Goal: Task Accomplishment & Management: Manage account settings

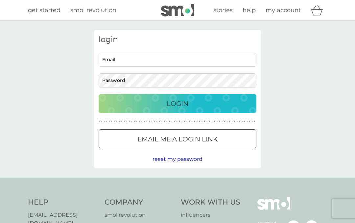
click at [136, 60] on input "Email" at bounding box center [178, 60] width 158 height 14
type input "wendypeterstevens@gmail.com"
click at [191, 105] on div "Login" at bounding box center [177, 103] width 145 height 11
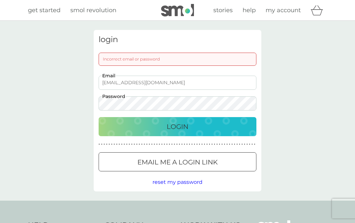
click at [153, 62] on div "Incorrect email or password" at bounding box center [178, 59] width 158 height 13
click at [157, 81] on input "wendypeterstevens@gmail.com" at bounding box center [178, 83] width 158 height 14
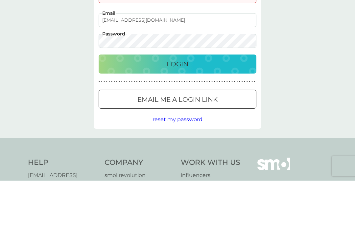
click at [198, 121] on div "Login" at bounding box center [177, 126] width 145 height 11
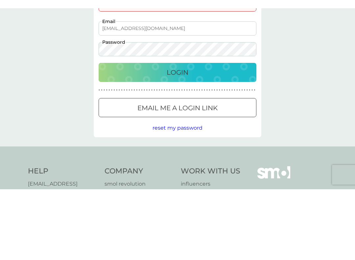
scroll to position [62, 0]
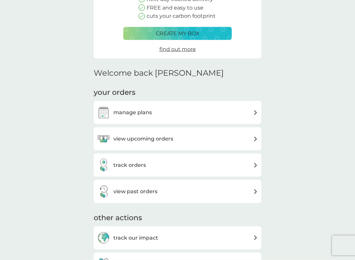
scroll to position [98, 0]
click at [184, 139] on div "view upcoming orders" at bounding box center [177, 138] width 161 height 13
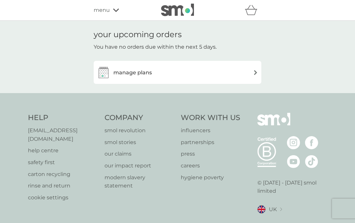
click at [257, 68] on div "manage plans" at bounding box center [177, 72] width 161 height 13
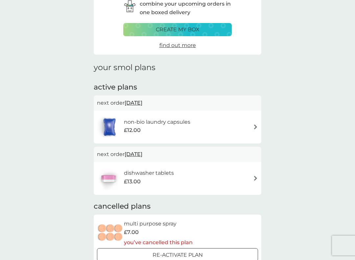
scroll to position [35, 0]
click at [257, 127] on img at bounding box center [255, 127] width 5 height 5
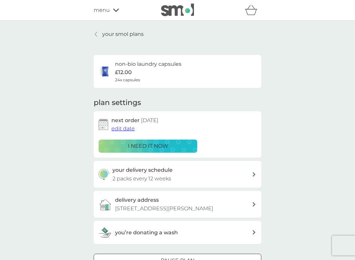
click at [155, 145] on p "i need it now" at bounding box center [148, 146] width 40 height 9
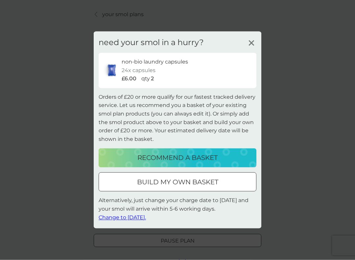
scroll to position [29, 0]
click at [254, 44] on icon at bounding box center [252, 43] width 10 height 10
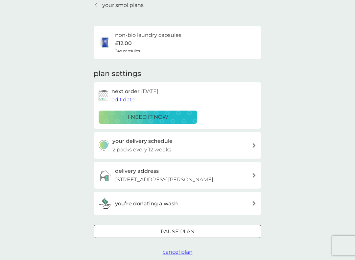
click at [172, 143] on div "your delivery schedule 2 packs every 12 weeks" at bounding box center [182, 145] width 140 height 17
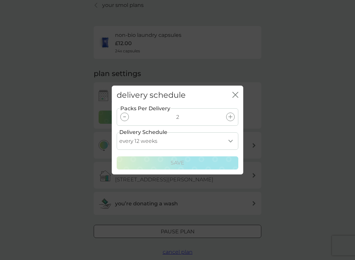
click at [231, 143] on select "every 1 week every 2 weeks every 3 weeks every 4 weeks every 5 weeks every 6 we…" at bounding box center [178, 140] width 122 height 17
select select "63"
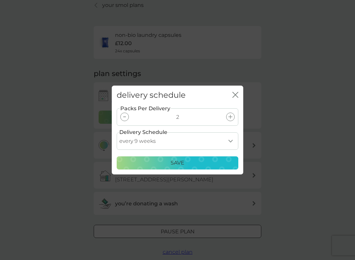
click at [183, 165] on p "Save" at bounding box center [178, 163] width 14 height 9
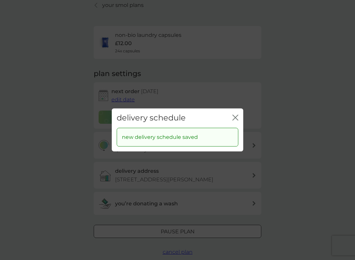
click at [195, 141] on div "new delivery schedule saved" at bounding box center [178, 137] width 122 height 19
click at [235, 121] on button "close" at bounding box center [236, 117] width 6 height 7
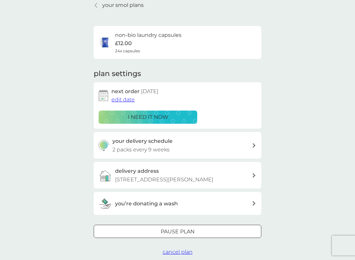
click at [158, 94] on div "next order [DATE] edit date" at bounding box center [183, 95] width 145 height 17
click at [123, 98] on span "edit date" at bounding box center [122, 99] width 23 height 6
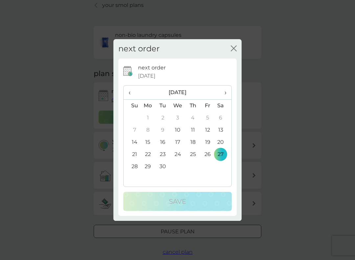
click at [180, 131] on td "10" at bounding box center [177, 130] width 15 height 12
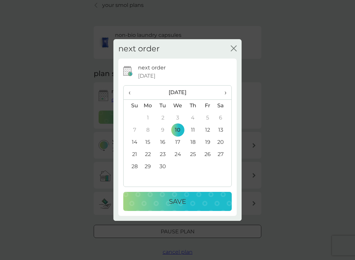
click at [182, 204] on p "Save" at bounding box center [177, 201] width 17 height 11
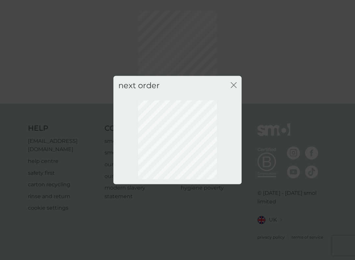
scroll to position [15, 0]
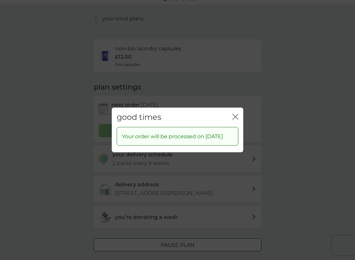
click at [237, 114] on icon "close" at bounding box center [236, 117] width 6 height 6
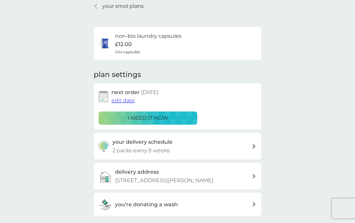
scroll to position [0, 0]
